Goal: Task Accomplishment & Management: Manage account settings

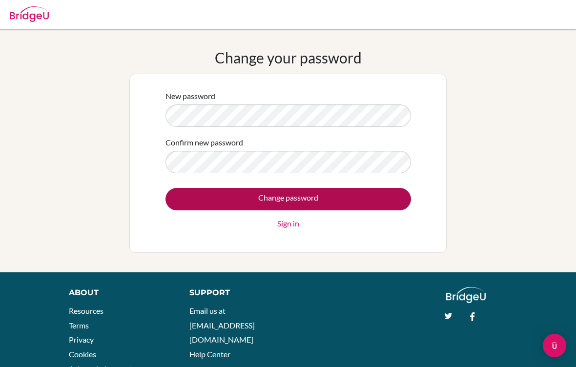
click at [204, 205] on input "Change password" at bounding box center [287, 199] width 245 height 22
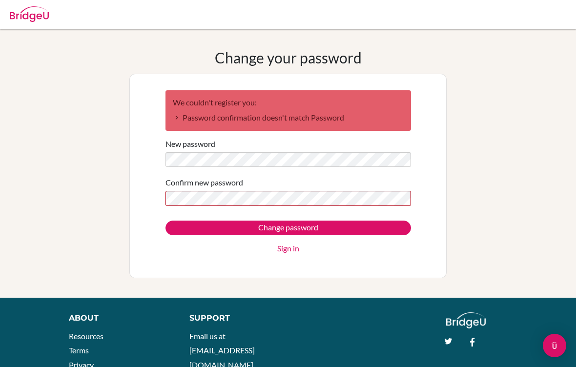
click at [192, 188] on label "Confirm new password" at bounding box center [204, 183] width 78 height 12
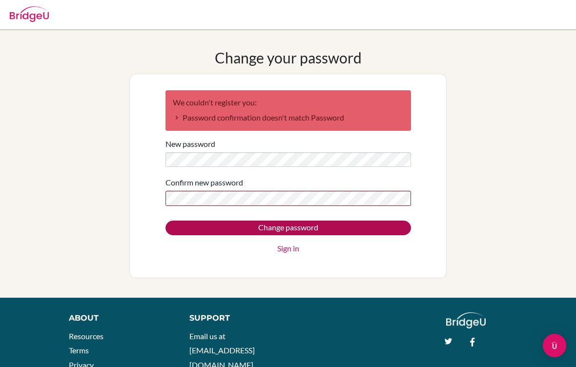
click at [197, 226] on input "Change password" at bounding box center [287, 228] width 245 height 15
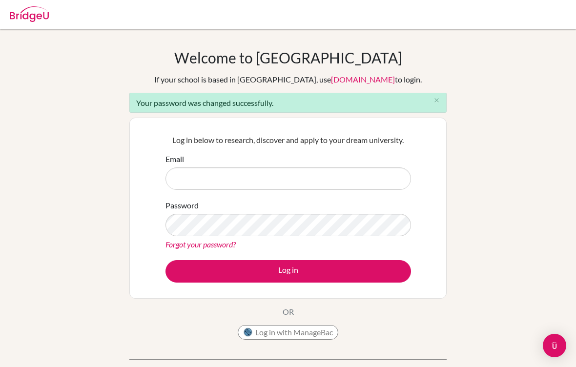
click at [554, 229] on div "Welcome to BridgeU If your school is based in China, use app.bridge-u.com.cn to…" at bounding box center [288, 221] width 576 height 344
click at [469, 37] on div "Welcome to BridgeU If your school is based in China, use app.bridge-u.com.cn to…" at bounding box center [288, 220] width 576 height 383
click at [353, 183] on input "Email" at bounding box center [287, 178] width 245 height 22
type input "I"
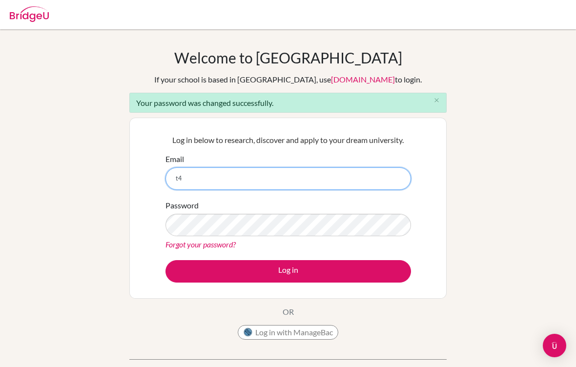
type input "t"
type input "g25t.homma199@ikubun.com"
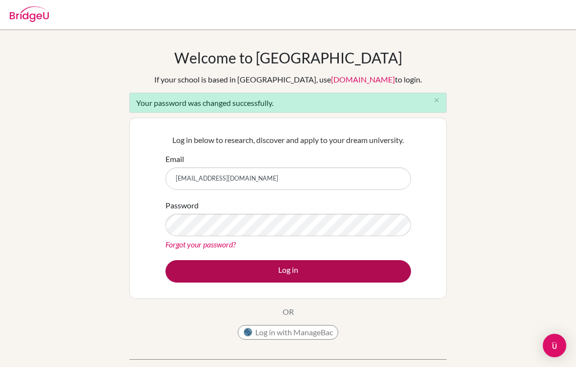
click at [361, 275] on button "Log in" at bounding box center [287, 271] width 245 height 22
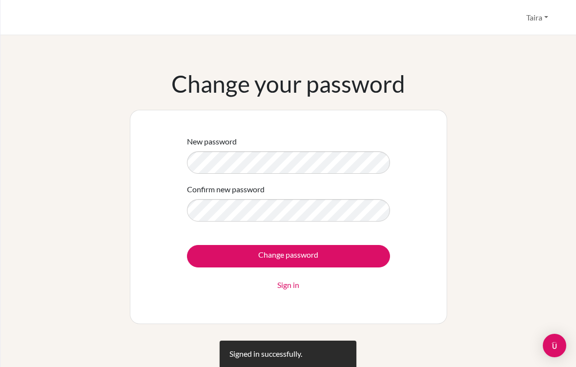
scroll to position [8, 0]
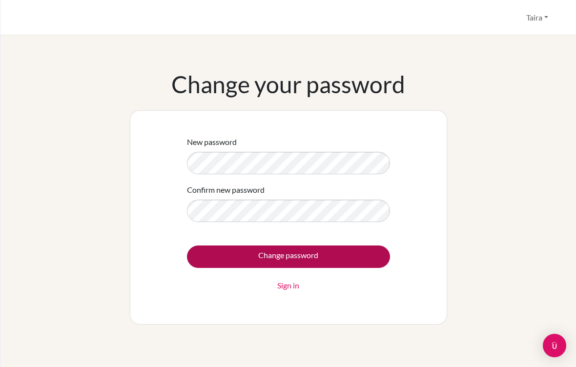
click at [360, 249] on input "Change password" at bounding box center [288, 256] width 203 height 22
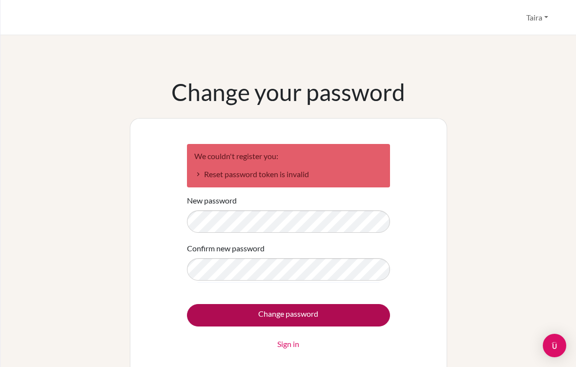
click at [351, 309] on input "Change password" at bounding box center [288, 315] width 203 height 22
click at [217, 318] on input "Change password" at bounding box center [288, 315] width 203 height 22
click at [366, 313] on input "Change password" at bounding box center [288, 315] width 203 height 22
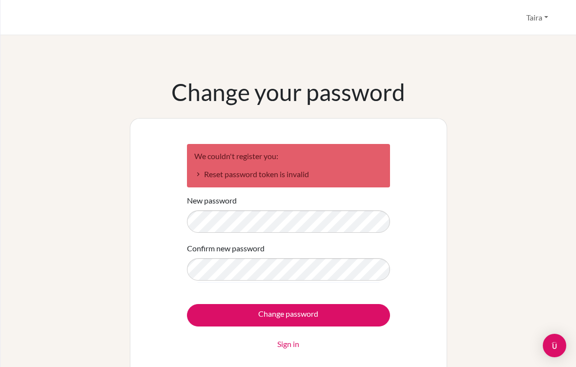
click at [471, 69] on div "Change your password We couldn't register you: Reset password token is invalid …" at bounding box center [288, 230] width 552 height 367
click at [87, 110] on div "Change your password We couldn't register you: Reset password token is invalid …" at bounding box center [288, 230] width 552 height 305
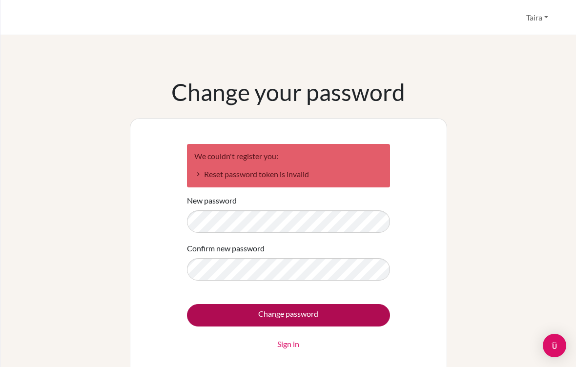
click at [373, 312] on input "Change password" at bounding box center [288, 315] width 203 height 22
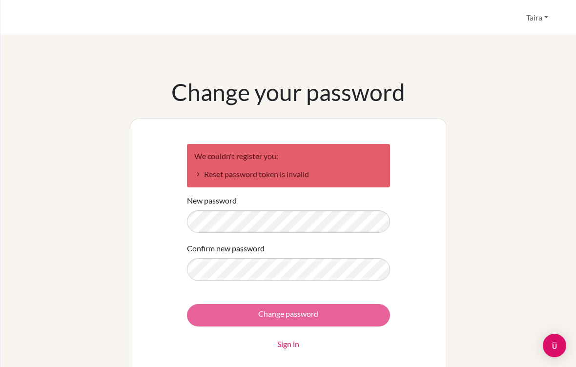
click at [369, 319] on div "Change password Sign in" at bounding box center [288, 327] width 203 height 46
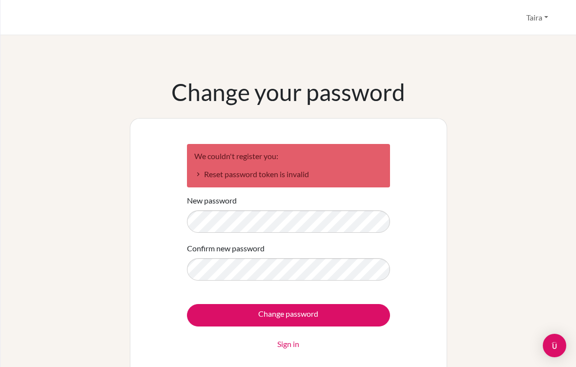
click at [287, 341] on link "Sign in" at bounding box center [288, 344] width 22 height 12
click at [288, 343] on link "Sign in" at bounding box center [288, 344] width 22 height 12
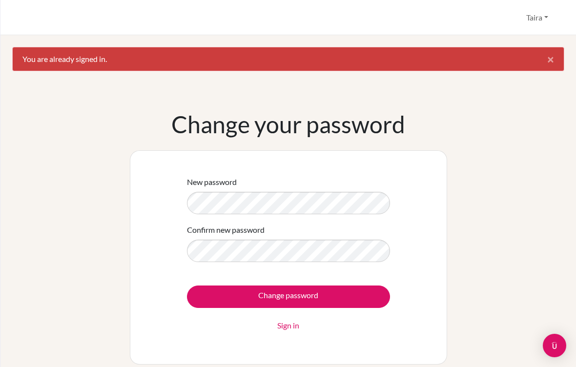
click at [282, 327] on link "Sign in" at bounding box center [288, 326] width 22 height 12
